Goal: Transaction & Acquisition: Purchase product/service

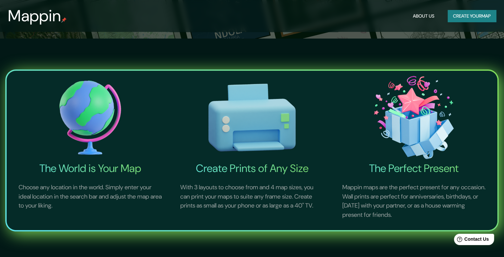
scroll to position [232, 0]
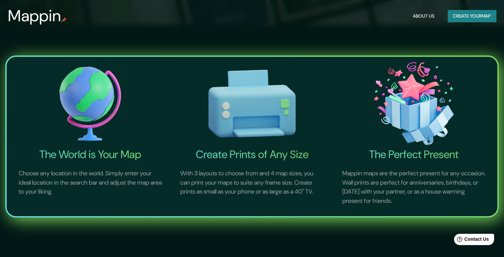
click at [105, 101] on img at bounding box center [90, 103] width 159 height 88
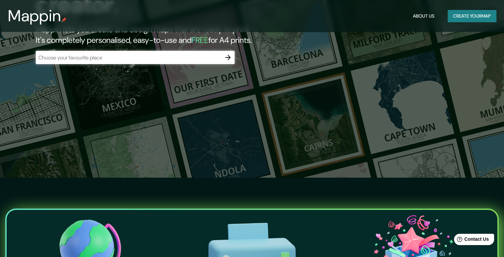
scroll to position [66, 0]
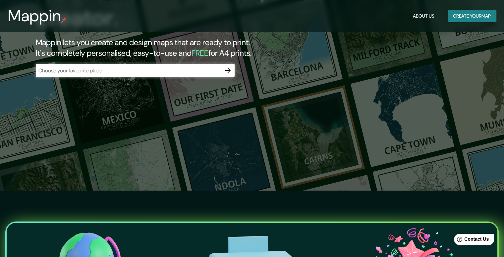
click at [155, 70] on input "text" at bounding box center [129, 71] width 186 height 8
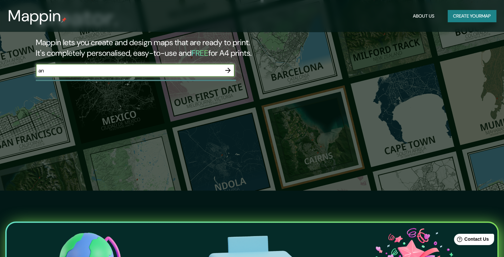
type input "a"
type input "guatemala"
click at [229, 70] on icon "button" at bounding box center [227, 70] width 5 height 5
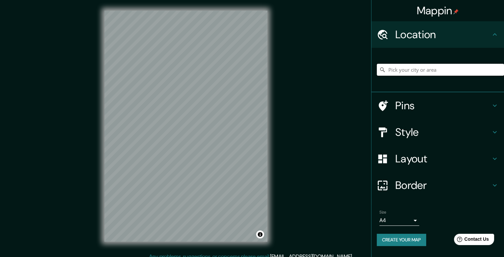
click at [415, 70] on input "Pick your city or area" at bounding box center [440, 70] width 127 height 12
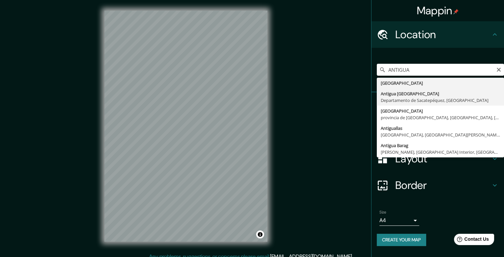
type input "[GEOGRAPHIC_DATA], [GEOGRAPHIC_DATA], [GEOGRAPHIC_DATA]"
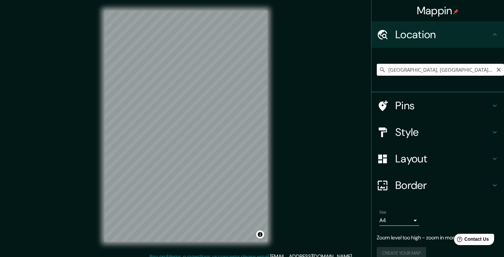
click at [483, 69] on input "[GEOGRAPHIC_DATA], [GEOGRAPHIC_DATA], [GEOGRAPHIC_DATA]" at bounding box center [440, 70] width 127 height 12
drag, startPoint x: 380, startPoint y: 70, endPoint x: 373, endPoint y: 65, distance: 8.2
click at [405, 65] on div "[GEOGRAPHIC_DATA], [GEOGRAPHIC_DATA], [GEOGRAPHIC_DATA]" at bounding box center [440, 70] width 127 height 12
click at [379, 68] on icon at bounding box center [382, 69] width 7 height 7
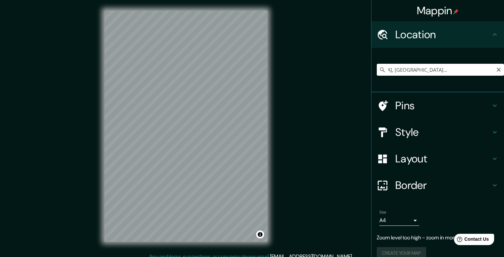
drag, startPoint x: 384, startPoint y: 71, endPoint x: 498, endPoint y: 71, distance: 113.3
click at [498, 71] on input "[GEOGRAPHIC_DATA], [GEOGRAPHIC_DATA], [GEOGRAPHIC_DATA]" at bounding box center [440, 70] width 127 height 12
click at [442, 68] on input "Pick your city or area" at bounding box center [440, 70] width 127 height 12
paste input "La trama urbana de Antigua Guatemala responde al modelo colonial en damero esta…"
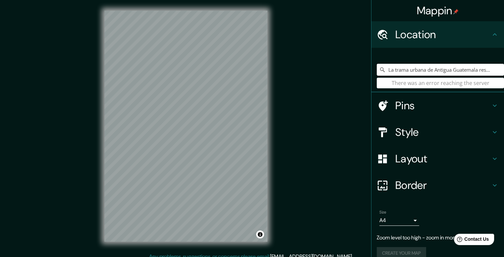
drag, startPoint x: 487, startPoint y: 71, endPoint x: 337, endPoint y: 78, distance: 149.6
click at [337, 78] on div "Mappin Location La trama urbana de Antigua Guatemala responde al modelo colonia…" at bounding box center [252, 131] width 504 height 263
type input "."
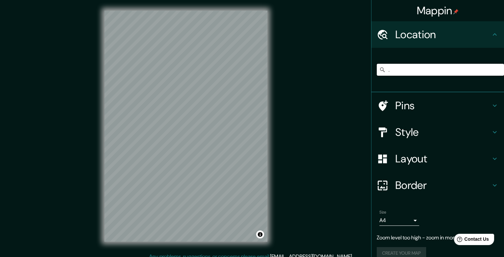
drag, startPoint x: 387, startPoint y: 73, endPoint x: 368, endPoint y: 73, distance: 18.9
click at [372, 73] on div "." at bounding box center [438, 70] width 133 height 44
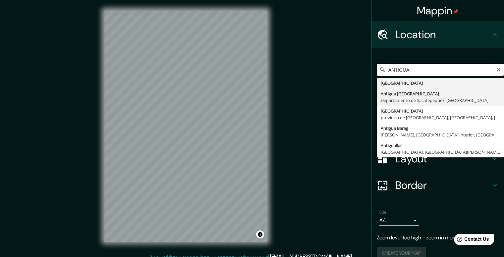
type input "[GEOGRAPHIC_DATA], [GEOGRAPHIC_DATA], [GEOGRAPHIC_DATA]"
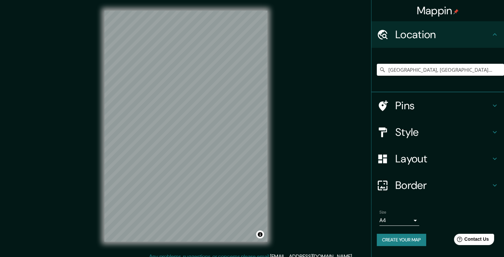
click at [493, 101] on div "Pins" at bounding box center [438, 105] width 133 height 27
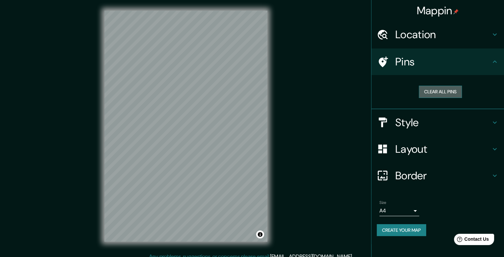
click at [441, 87] on button "Clear all pins" at bounding box center [440, 92] width 43 height 12
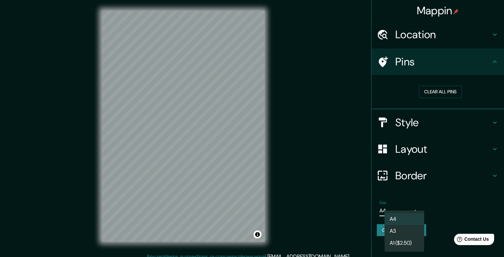
click at [415, 207] on body "Mappin Location Antigua Guatemala, Departamento de Sacatepéquez, Guatemala Pins…" at bounding box center [252, 128] width 504 height 257
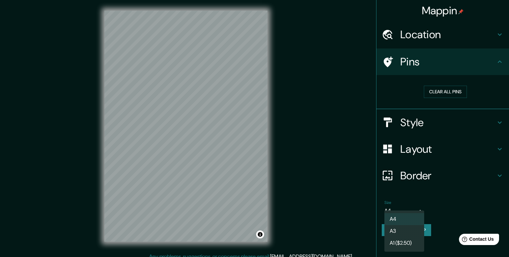
click at [415, 207] on div at bounding box center [254, 128] width 509 height 257
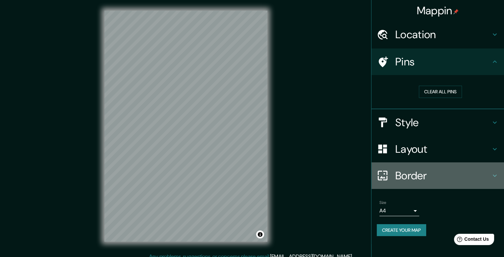
click at [437, 177] on h4 "Border" at bounding box center [442, 175] width 95 height 13
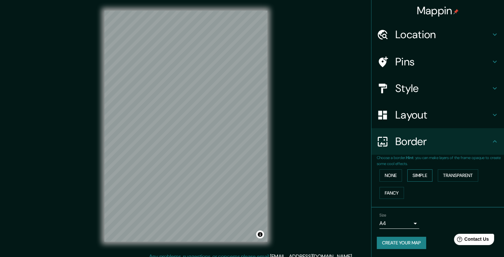
click at [424, 174] on button "Simple" at bounding box center [419, 175] width 25 height 12
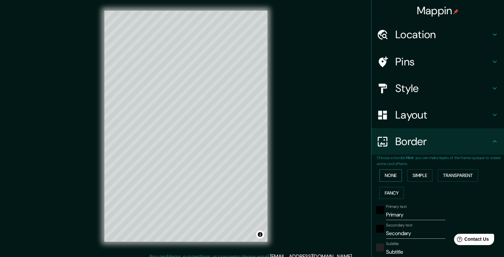
click at [392, 174] on button "None" at bounding box center [390, 175] width 23 height 12
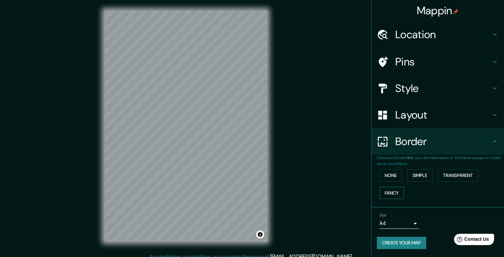
click at [388, 192] on button "Fancy" at bounding box center [391, 193] width 25 height 12
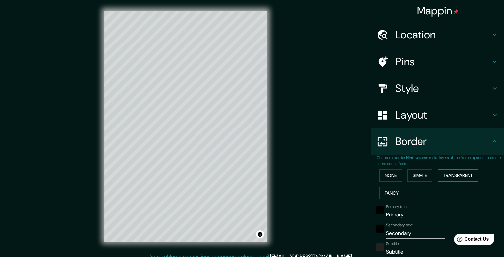
click at [460, 174] on button "Transparent" at bounding box center [458, 175] width 40 height 12
click at [390, 174] on button "None" at bounding box center [390, 175] width 23 height 12
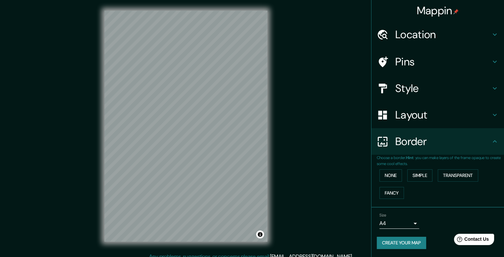
click at [449, 85] on h4 "Style" at bounding box center [442, 88] width 95 height 13
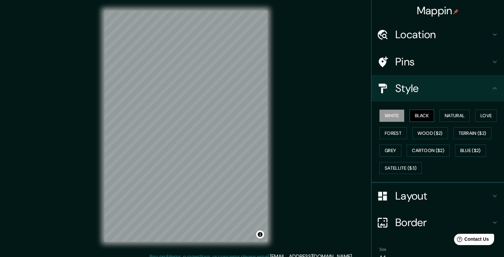
click at [423, 112] on button "Black" at bounding box center [422, 115] width 25 height 12
click at [445, 113] on button "Natural" at bounding box center [454, 115] width 30 height 12
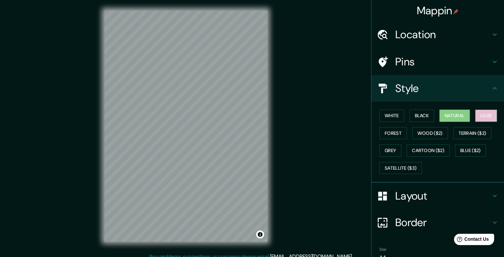
click at [480, 114] on button "Love" at bounding box center [486, 115] width 22 height 12
click at [390, 134] on button "Forest" at bounding box center [393, 133] width 28 height 12
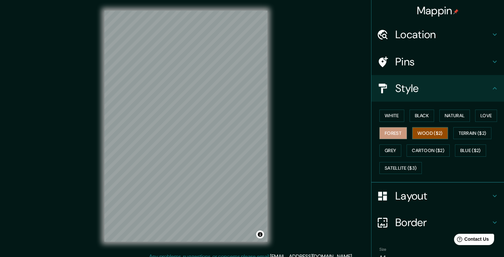
click at [421, 130] on button "Wood ($2)" at bounding box center [430, 133] width 36 height 12
click at [391, 114] on button "White" at bounding box center [391, 115] width 25 height 12
click at [424, 133] on button "Wood ($2)" at bounding box center [430, 133] width 36 height 12
click at [391, 115] on button "White" at bounding box center [391, 115] width 25 height 12
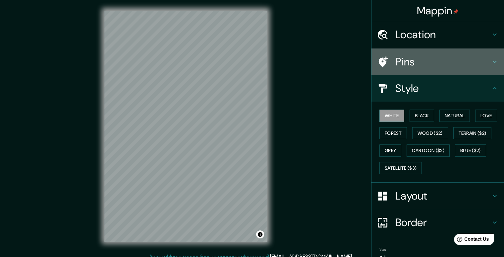
click at [424, 59] on h4 "Pins" at bounding box center [442, 61] width 95 height 13
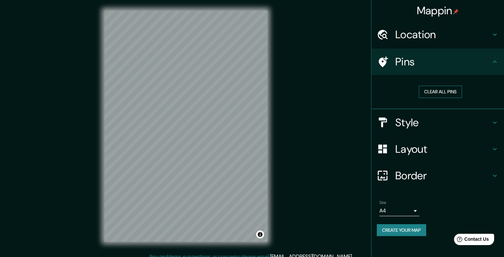
click at [433, 92] on button "Clear all pins" at bounding box center [440, 92] width 43 height 12
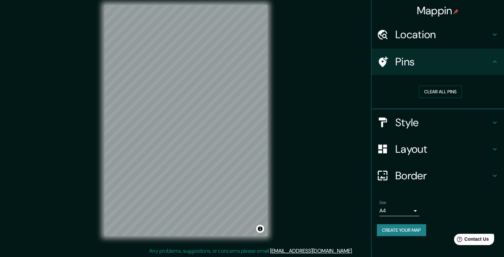
scroll to position [6, 0]
click at [424, 125] on h4 "Style" at bounding box center [442, 122] width 95 height 13
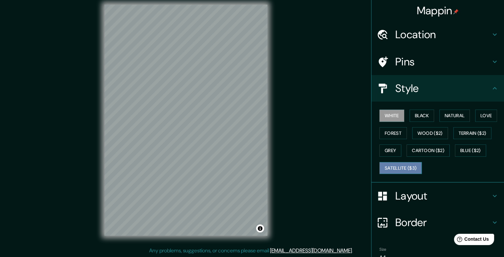
click at [400, 167] on button "Satellite ($3)" at bounding box center [400, 168] width 42 height 12
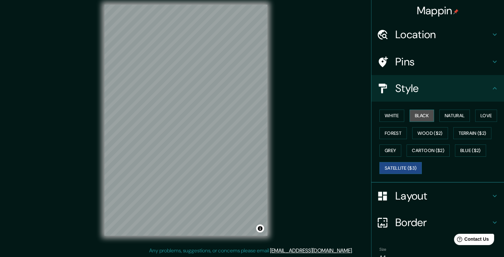
click at [419, 116] on button "Black" at bounding box center [422, 115] width 25 height 12
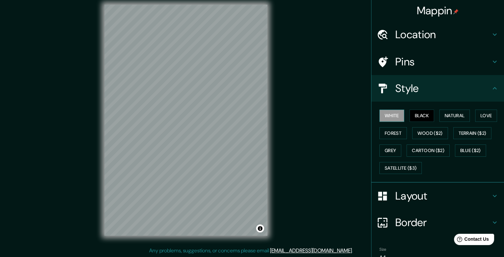
click at [397, 114] on button "White" at bounding box center [391, 115] width 25 height 12
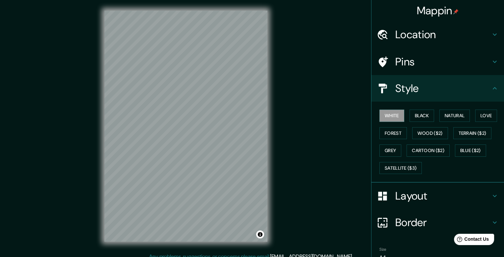
scroll to position [0, 0]
click at [457, 31] on h4 "Location" at bounding box center [442, 34] width 95 height 13
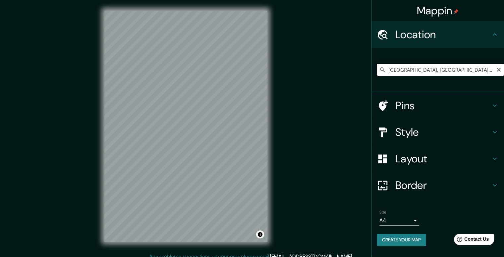
click at [429, 73] on input "[GEOGRAPHIC_DATA], [GEOGRAPHIC_DATA], [GEOGRAPHIC_DATA]" at bounding box center [440, 70] width 127 height 12
drag, startPoint x: 388, startPoint y: 68, endPoint x: 506, endPoint y: 75, distance: 117.5
click at [504, 75] on html "Mappin Location Antigua Guatemala, Departamento de Sacatepéquez, Guatemala Pins…" at bounding box center [252, 128] width 504 height 257
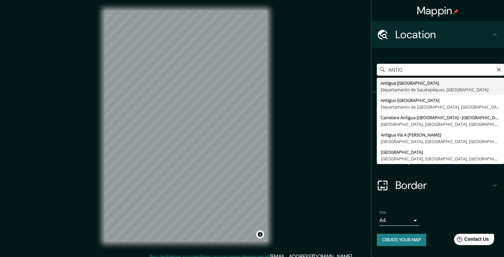
type input "[GEOGRAPHIC_DATA], [GEOGRAPHIC_DATA], [GEOGRAPHIC_DATA]"
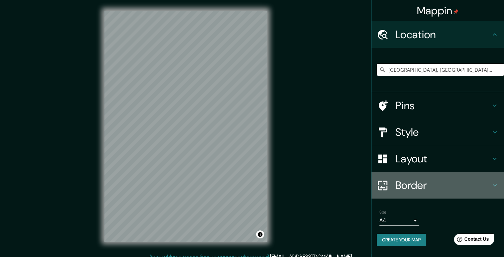
click at [436, 187] on h4 "Border" at bounding box center [442, 184] width 95 height 13
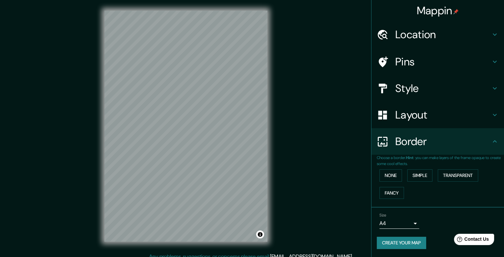
click at [448, 137] on h4 "Border" at bounding box center [442, 141] width 95 height 13
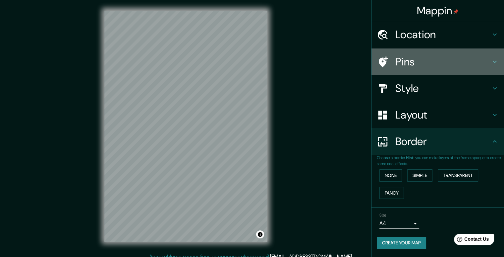
click at [416, 59] on h4 "Pins" at bounding box center [442, 61] width 95 height 13
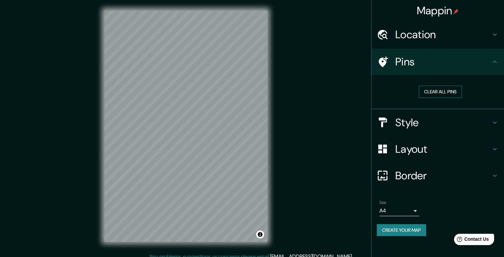
click at [434, 88] on button "Clear all pins" at bounding box center [440, 92] width 43 height 12
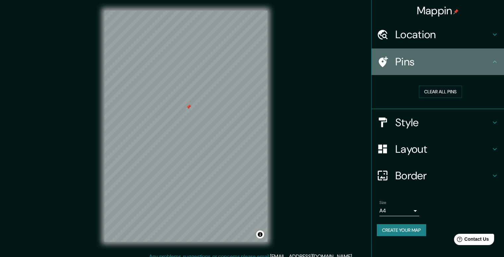
click at [490, 56] on h4 "Pins" at bounding box center [442, 61] width 95 height 13
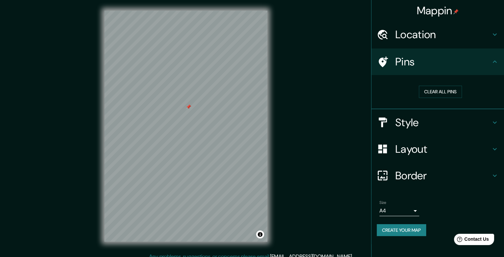
click at [493, 35] on icon at bounding box center [495, 34] width 8 height 8
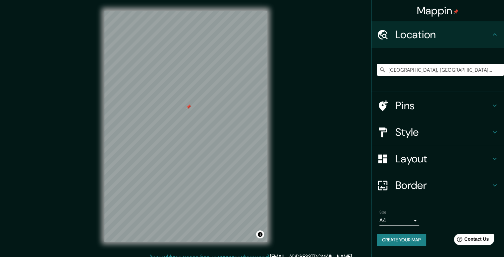
click at [493, 35] on icon at bounding box center [495, 34] width 4 height 2
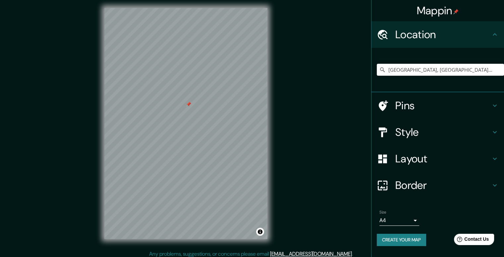
scroll to position [6, 0]
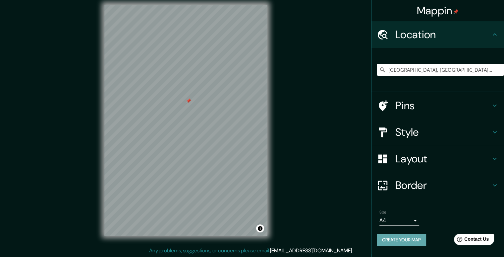
click at [404, 239] on button "Create your map" at bounding box center [401, 239] width 49 height 12
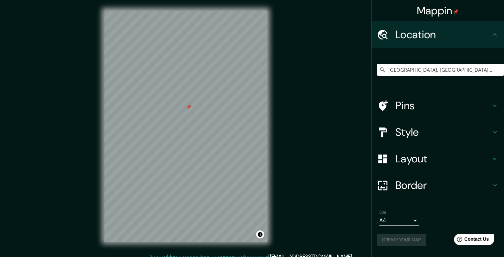
scroll to position [0, 0]
click at [416, 217] on body "Mappin Location Antigua Guatemala, Departamento de Sacatepéquez, Guatemala Pins…" at bounding box center [252, 128] width 504 height 257
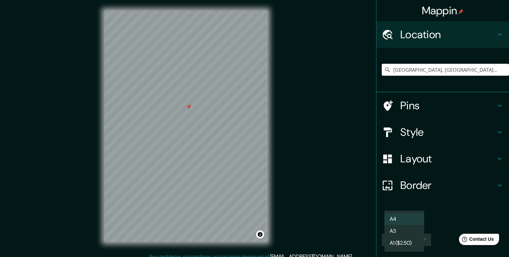
click at [416, 217] on li "A4" at bounding box center [404, 219] width 40 height 12
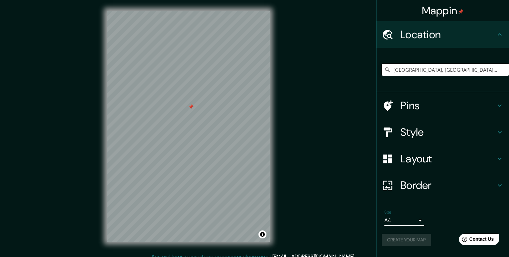
click at [416, 217] on body "Mappin Location Antigua Guatemala, Departamento de Sacatepéquez, Guatemala Pins…" at bounding box center [254, 128] width 509 height 257
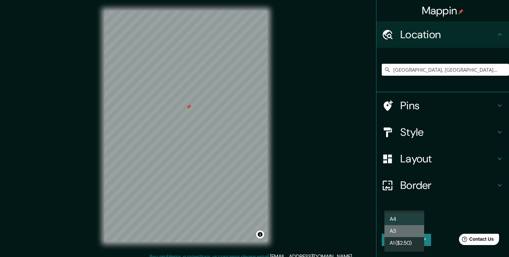
click at [406, 232] on li "A3" at bounding box center [404, 231] width 40 height 12
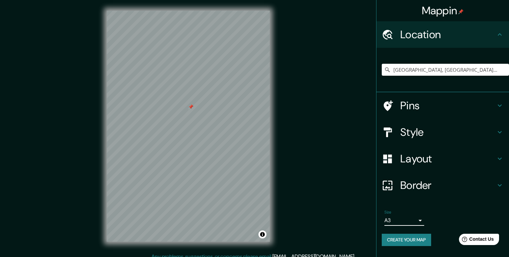
click at [404, 223] on body "Mappin Location Antigua Guatemala, Departamento de Sacatepéquez, Guatemala Pins…" at bounding box center [254, 128] width 509 height 257
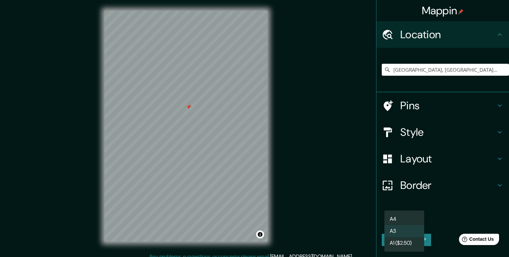
click at [400, 218] on li "A4" at bounding box center [404, 219] width 40 height 12
type input "single"
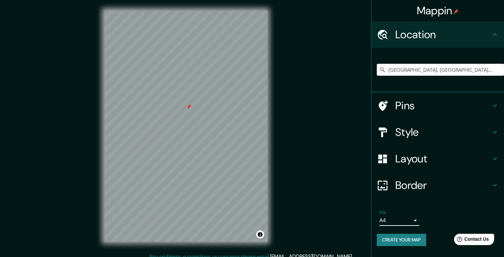
click at [403, 238] on button "Create your map" at bounding box center [401, 239] width 49 height 12
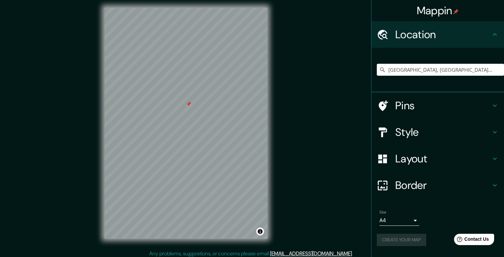
scroll to position [6, 0]
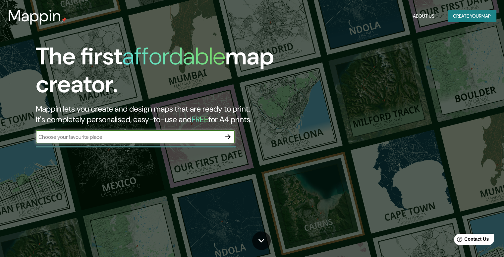
click at [195, 141] on div "​" at bounding box center [135, 136] width 199 height 13
type input "ANTIGUA [GEOGRAPHIC_DATA]"
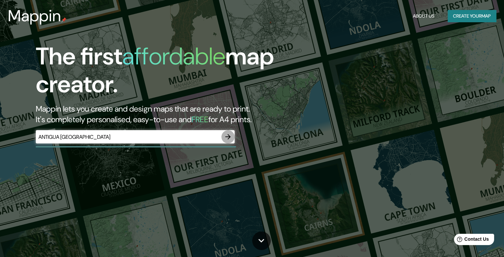
click at [228, 137] on icon "button" at bounding box center [228, 137] width 8 height 8
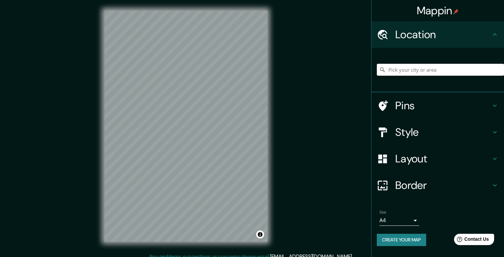
click at [406, 74] on input "Pick your city or area" at bounding box center [440, 70] width 127 height 12
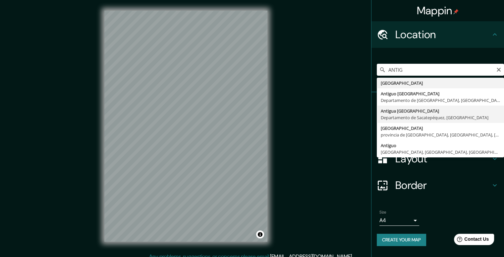
type input "[GEOGRAPHIC_DATA], [GEOGRAPHIC_DATA], [GEOGRAPHIC_DATA]"
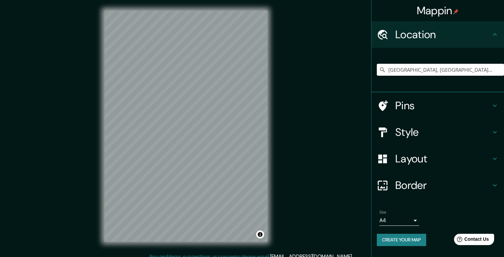
click at [417, 134] on h4 "Style" at bounding box center [442, 131] width 95 height 13
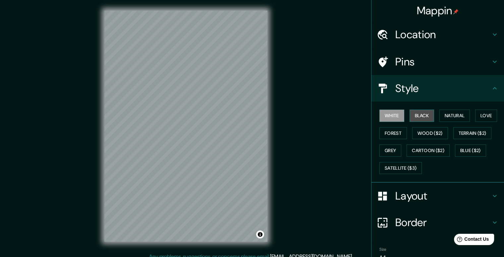
click at [418, 113] on button "Black" at bounding box center [422, 115] width 25 height 12
click at [451, 115] on button "Natural" at bounding box center [454, 115] width 30 height 12
click at [432, 196] on h4 "Layout" at bounding box center [442, 195] width 95 height 13
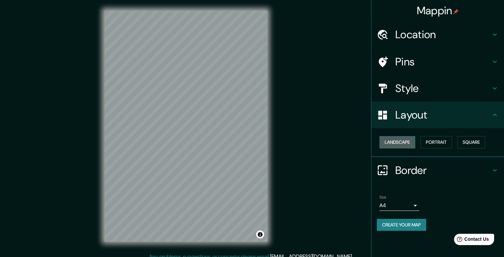
click at [408, 144] on button "Landscape" at bounding box center [397, 142] width 36 height 12
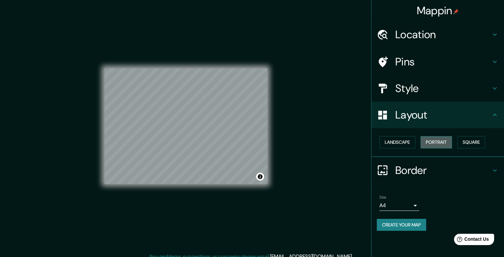
click at [438, 140] on button "Portrait" at bounding box center [436, 142] width 31 height 12
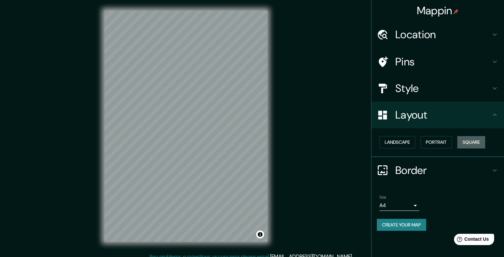
click at [474, 141] on button "Square" at bounding box center [471, 142] width 28 height 12
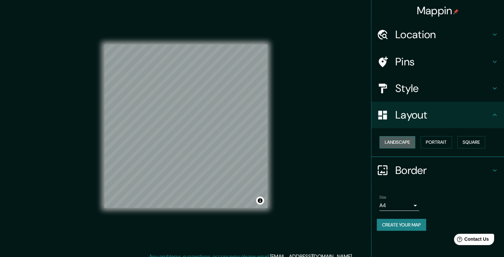
click at [403, 143] on button "Landscape" at bounding box center [397, 142] width 36 height 12
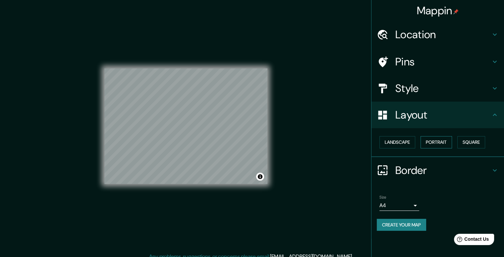
click at [438, 143] on button "Portrait" at bounding box center [436, 142] width 31 height 12
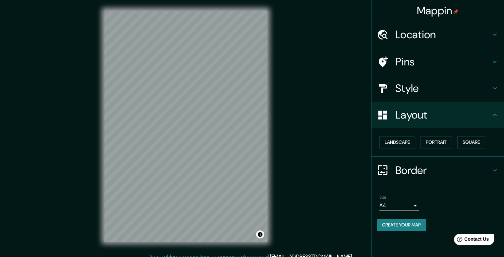
click at [434, 36] on h4 "Location" at bounding box center [442, 34] width 95 height 13
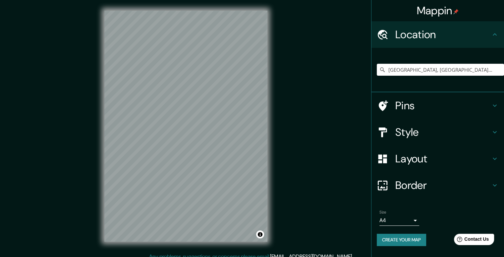
click at [434, 36] on h4 "Location" at bounding box center [442, 34] width 95 height 13
click at [426, 107] on h4 "Pins" at bounding box center [442, 105] width 95 height 13
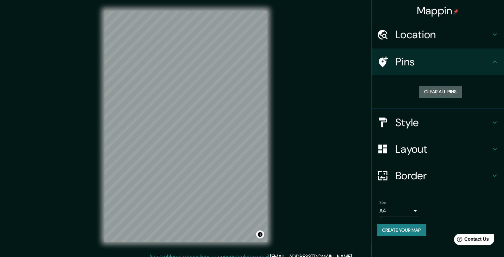
click at [435, 91] on button "Clear all pins" at bounding box center [440, 92] width 43 height 12
click at [497, 53] on div "Pins" at bounding box center [438, 61] width 133 height 27
click at [429, 128] on h4 "Style" at bounding box center [442, 122] width 95 height 13
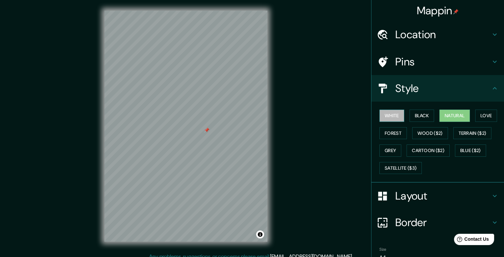
click at [389, 115] on button "White" at bounding box center [391, 115] width 25 height 12
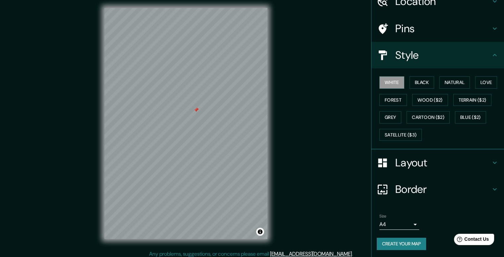
scroll to position [6, 0]
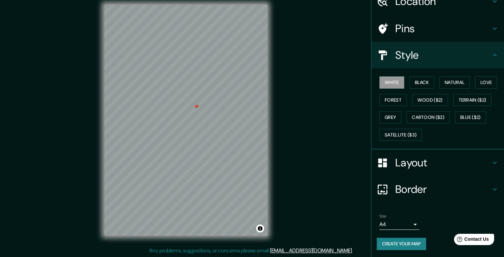
click at [426, 166] on h4 "Layout" at bounding box center [442, 162] width 95 height 13
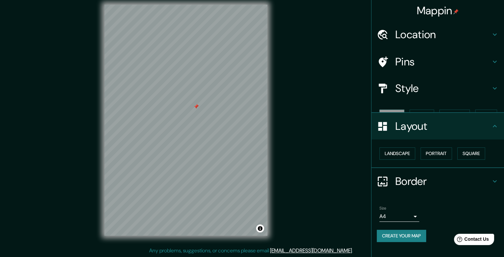
scroll to position [0, 0]
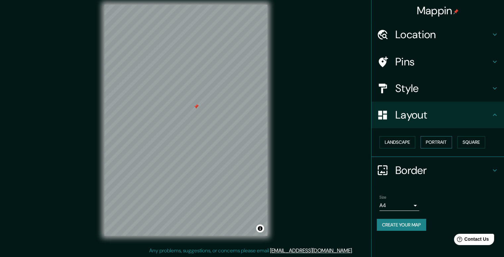
click at [439, 144] on button "Portrait" at bounding box center [436, 142] width 31 height 12
click at [470, 141] on button "Square" at bounding box center [471, 142] width 28 height 12
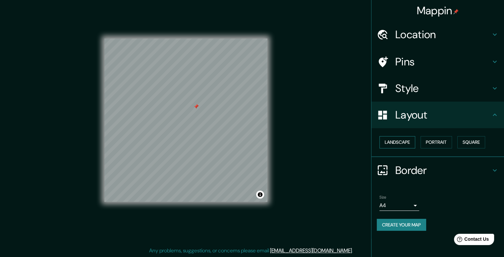
click at [400, 141] on button "Landscape" at bounding box center [397, 142] width 36 height 12
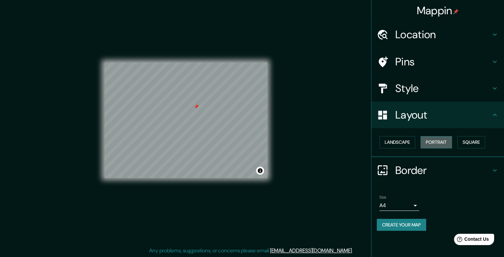
click at [430, 139] on button "Portrait" at bounding box center [436, 142] width 31 height 12
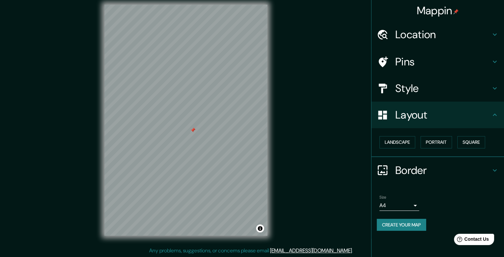
drag, startPoint x: 272, startPoint y: 156, endPoint x: 306, endPoint y: 126, distance: 45.1
click at [306, 126] on div "Mappin Location [GEOGRAPHIC_DATA] [GEOGRAPHIC_DATA], [GEOGRAPHIC_DATA], [GEOGRA…" at bounding box center [252, 125] width 504 height 263
click at [440, 140] on button "Portrait" at bounding box center [436, 142] width 31 height 12
click at [410, 141] on button "Landscape" at bounding box center [397, 142] width 36 height 12
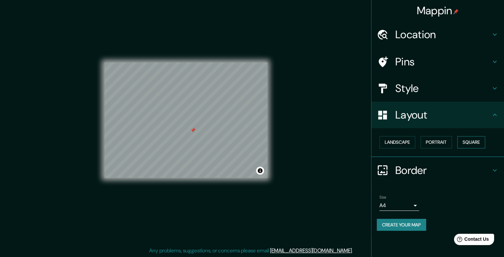
click at [469, 140] on button "Square" at bounding box center [471, 142] width 28 height 12
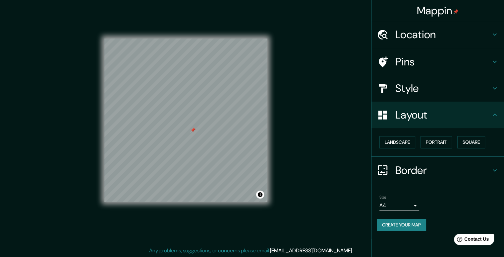
click at [441, 83] on h4 "Style" at bounding box center [442, 88] width 95 height 13
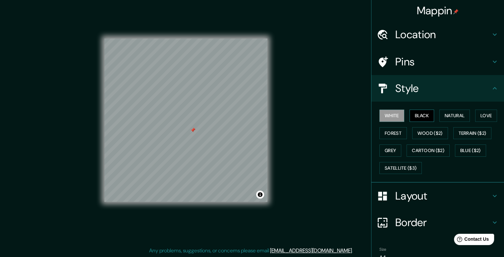
click at [422, 114] on button "Black" at bounding box center [422, 115] width 25 height 12
click at [452, 117] on button "Natural" at bounding box center [454, 115] width 30 height 12
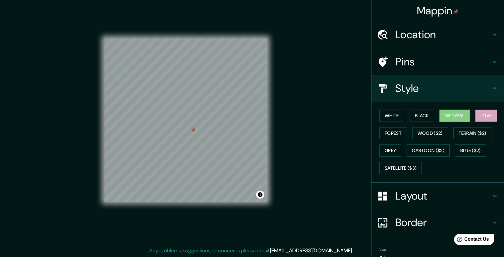
click at [483, 116] on button "Love" at bounding box center [486, 115] width 22 height 12
click at [459, 129] on button "Terrain ($2)" at bounding box center [472, 133] width 38 height 12
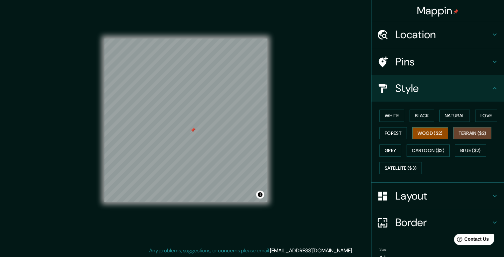
click at [428, 132] on button "Wood ($2)" at bounding box center [430, 133] width 36 height 12
click at [415, 147] on button "Cartoon ($2)" at bounding box center [428, 150] width 43 height 12
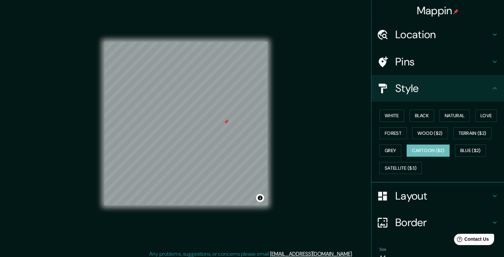
scroll to position [2, 0]
click at [388, 149] on button "Grey" at bounding box center [390, 150] width 22 height 12
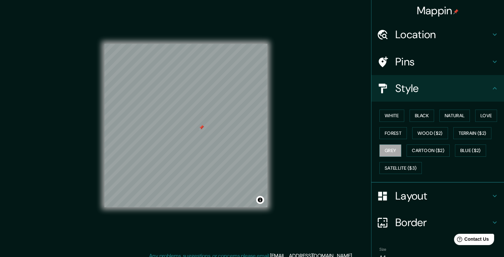
scroll to position [0, 0]
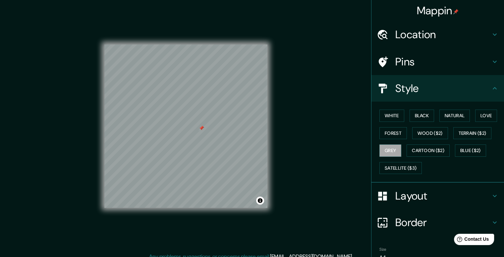
click at [437, 35] on h4 "Location" at bounding box center [442, 34] width 95 height 13
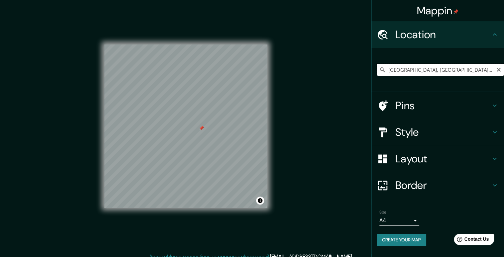
click at [444, 70] on input "[GEOGRAPHIC_DATA], [GEOGRAPHIC_DATA], [GEOGRAPHIC_DATA]" at bounding box center [440, 70] width 127 height 12
paste input "4 [STREET_ADDRESS]"
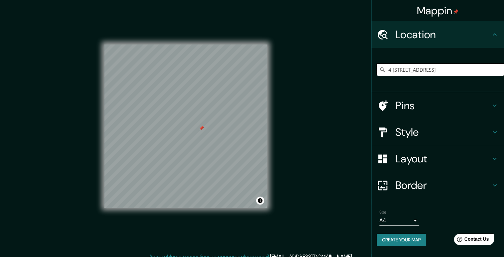
scroll to position [0, 12]
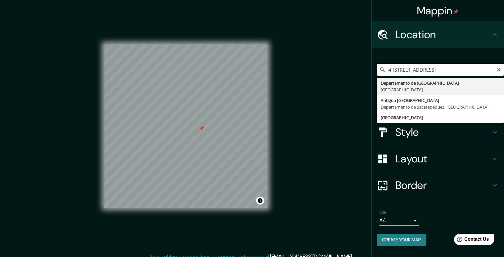
click at [381, 70] on icon at bounding box center [382, 69] width 5 height 5
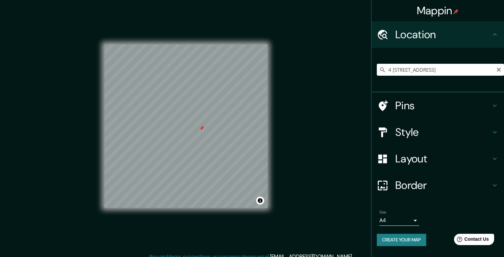
click at [383, 69] on icon at bounding box center [382, 69] width 5 height 5
click at [382, 68] on icon at bounding box center [382, 69] width 7 height 7
click at [408, 69] on input "4 [STREET_ADDRESS]" at bounding box center [440, 70] width 127 height 12
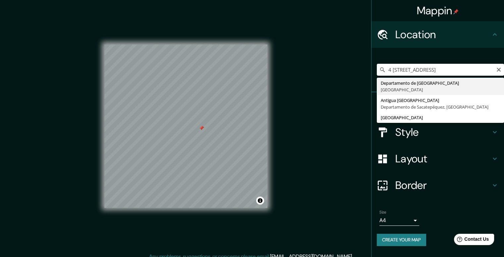
type input "[GEOGRAPHIC_DATA], [GEOGRAPHIC_DATA]"
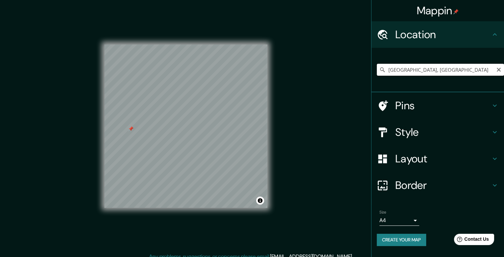
drag, startPoint x: 390, startPoint y: 71, endPoint x: 490, endPoint y: 70, distance: 100.4
click at [490, 70] on input "[GEOGRAPHIC_DATA], [GEOGRAPHIC_DATA]" at bounding box center [440, 70] width 127 height 12
paste input "4 [STREET_ADDRESS]"
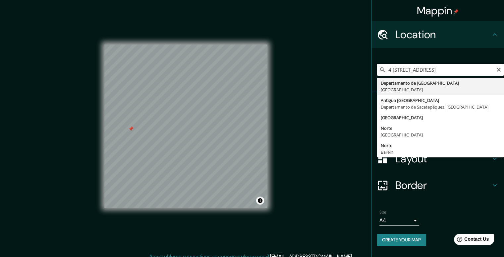
type input "4 [STREET_ADDRESS]"
click at [382, 69] on icon at bounding box center [382, 69] width 7 height 7
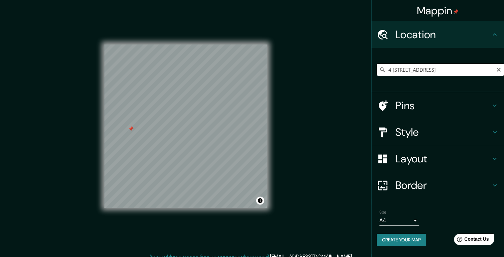
click at [382, 69] on icon at bounding box center [382, 69] width 7 height 7
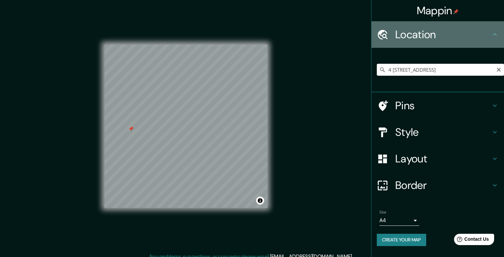
click at [425, 33] on h4 "Location" at bounding box center [442, 34] width 95 height 13
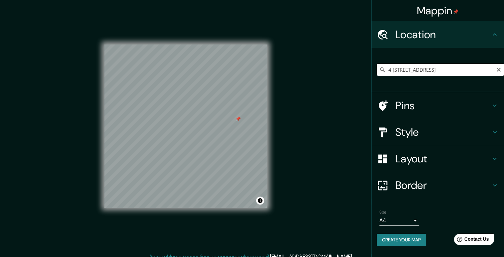
click at [430, 104] on h4 "Pins" at bounding box center [442, 105] width 95 height 13
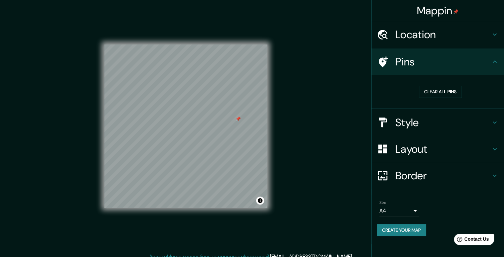
click at [441, 60] on h4 "Pins" at bounding box center [442, 61] width 95 height 13
click at [422, 124] on h4 "Style" at bounding box center [442, 122] width 95 height 13
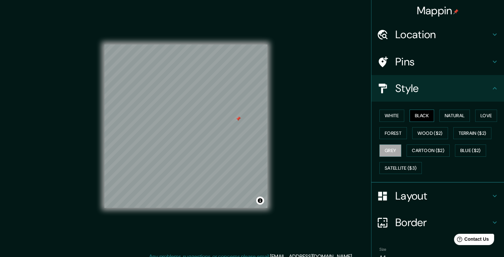
click at [422, 113] on button "Black" at bounding box center [422, 115] width 25 height 12
click at [427, 132] on button "Wood ($2)" at bounding box center [430, 133] width 36 height 12
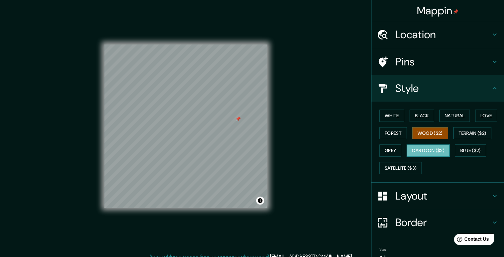
click at [429, 146] on button "Cartoon ($2)" at bounding box center [428, 150] width 43 height 12
click at [385, 144] on button "Grey" at bounding box center [390, 150] width 22 height 12
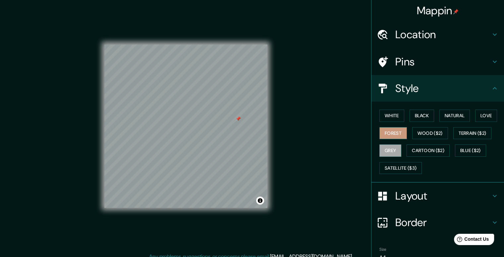
click at [387, 132] on button "Forest" at bounding box center [393, 133] width 28 height 12
click at [431, 131] on button "Wood ($2)" at bounding box center [430, 133] width 36 height 12
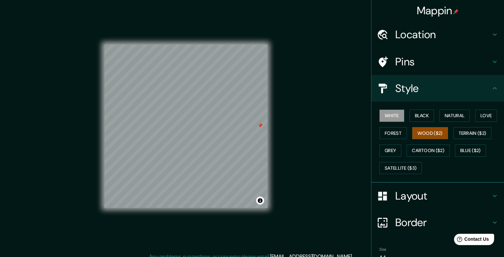
click at [396, 109] on button "White" at bounding box center [391, 115] width 25 height 12
drag, startPoint x: 415, startPoint y: 117, endPoint x: 394, endPoint y: 128, distance: 23.7
click at [415, 117] on button "Black" at bounding box center [422, 115] width 25 height 12
click at [383, 112] on button "White" at bounding box center [391, 115] width 25 height 12
click at [418, 117] on button "Black" at bounding box center [422, 115] width 25 height 12
